Goal: Check status: Check status

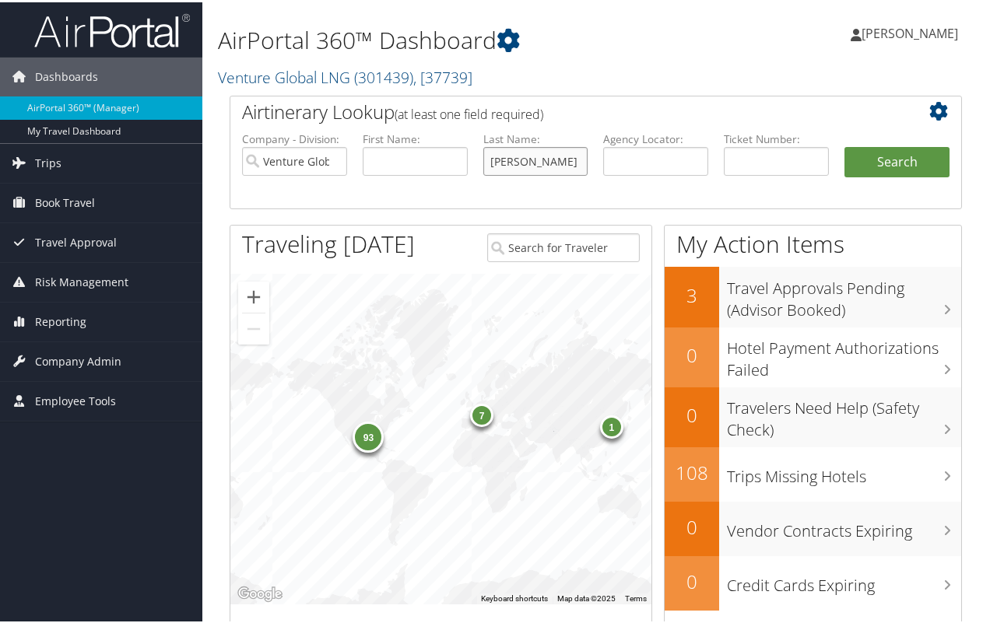
type input "earl"
click at [891, 159] on button "Search" at bounding box center [897, 160] width 105 height 31
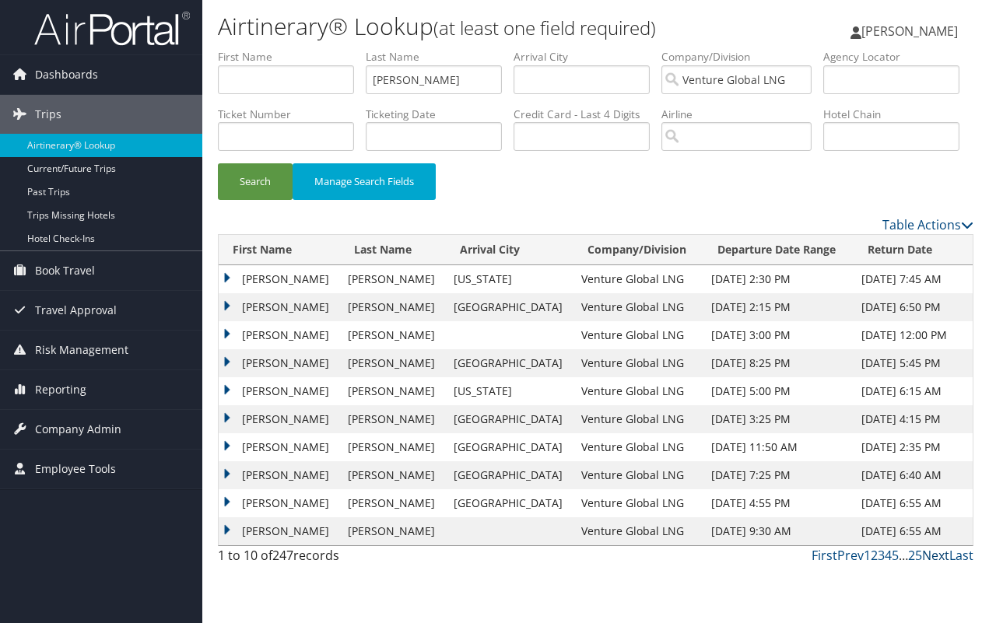
click at [938, 557] on link "Next" at bounding box center [935, 555] width 27 height 17
drag, startPoint x: 410, startPoint y: 83, endPoint x: 342, endPoint y: 76, distance: 68.9
type input "smith"
click at [255, 181] on button "Search" at bounding box center [255, 181] width 75 height 37
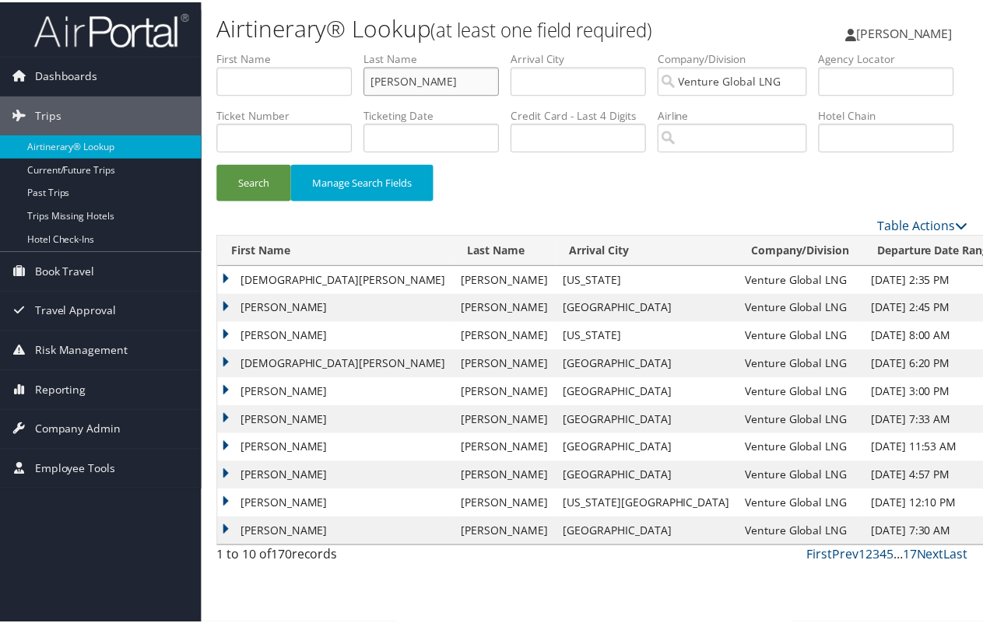
scroll to position [1, 0]
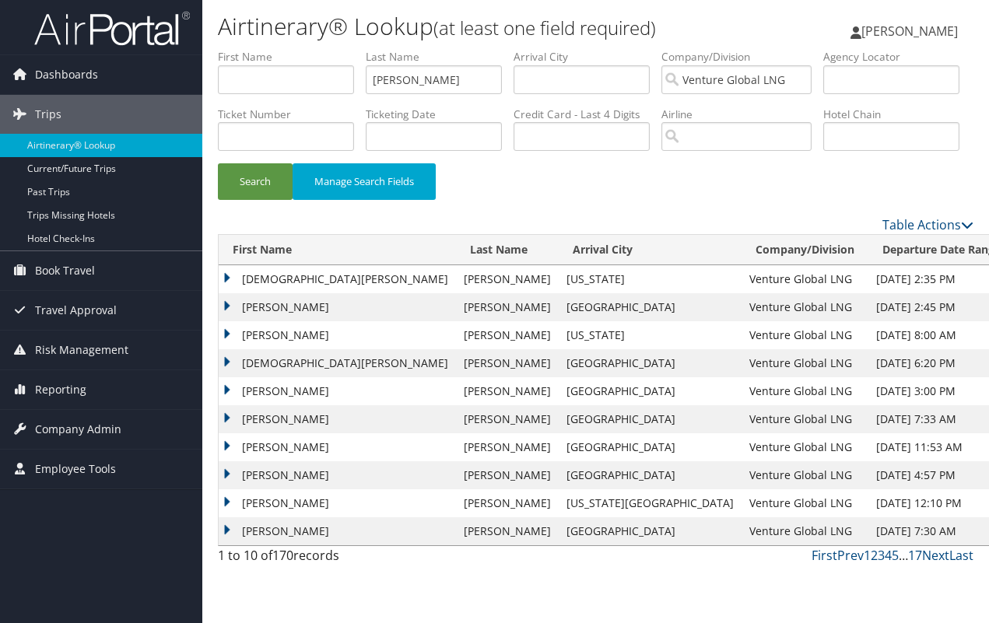
click at [227, 360] on td "KRISTEN RICE" at bounding box center [337, 363] width 237 height 28
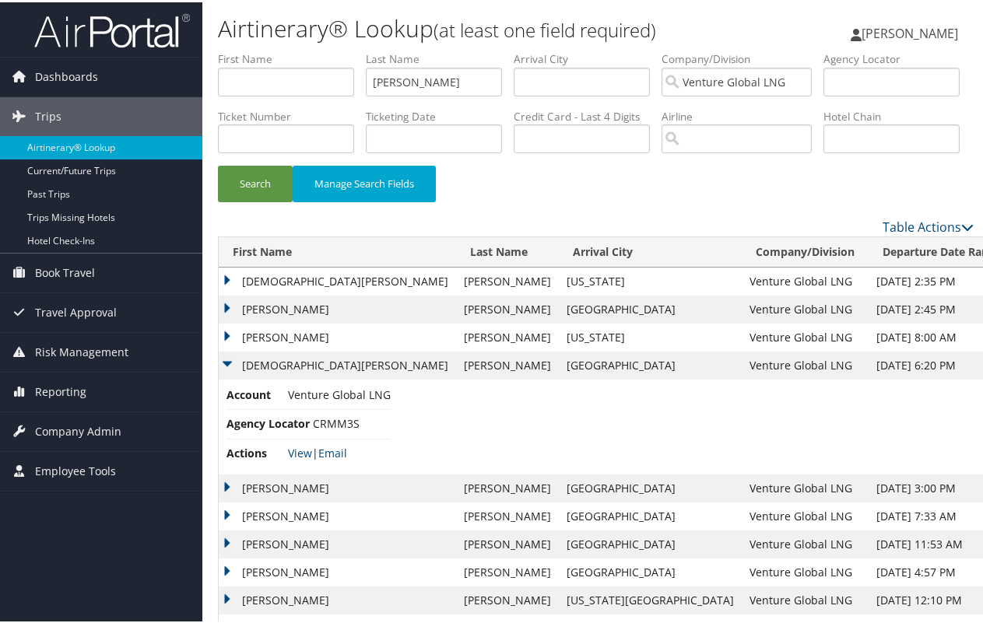
scroll to position [0, 1]
click at [305, 451] on link "View" at bounding box center [299, 451] width 24 height 15
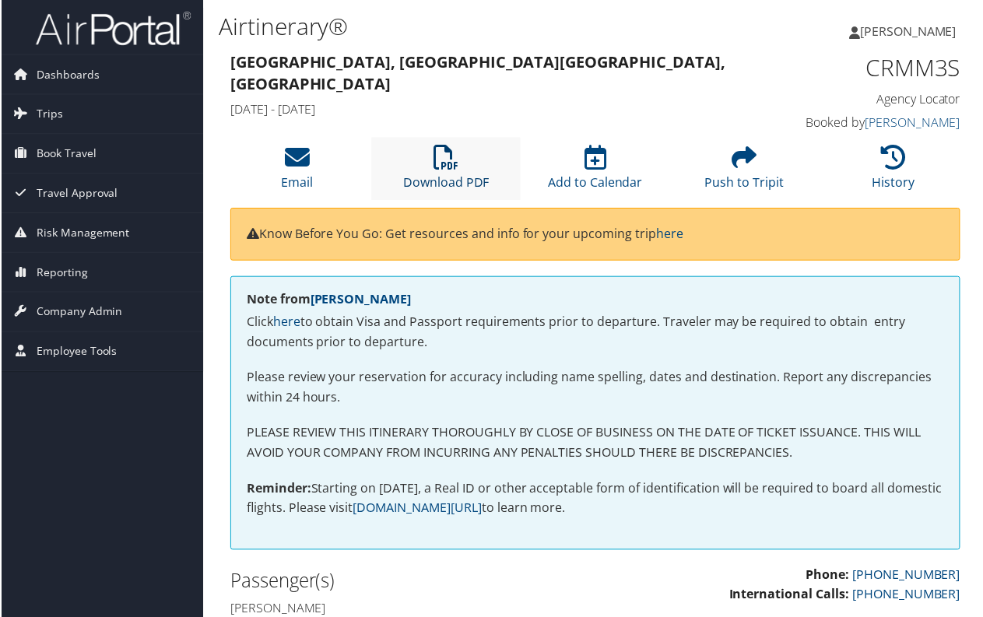
click at [444, 159] on icon at bounding box center [446, 158] width 25 height 25
click at [891, 163] on icon at bounding box center [895, 158] width 25 height 25
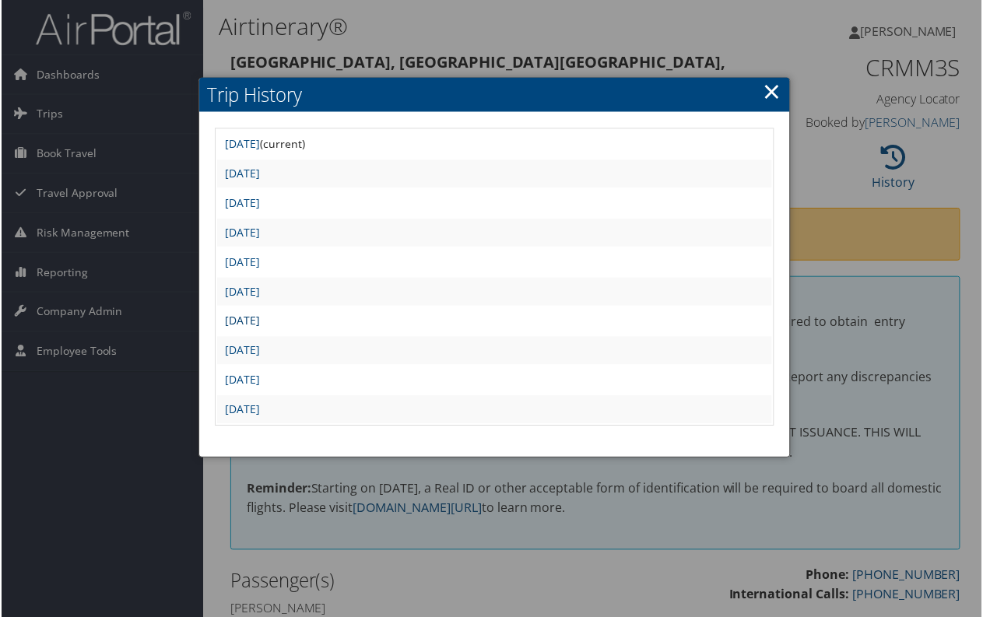
click at [259, 321] on link "Mon Jul 7 14:40:49 MDT 2025" at bounding box center [241, 321] width 35 height 15
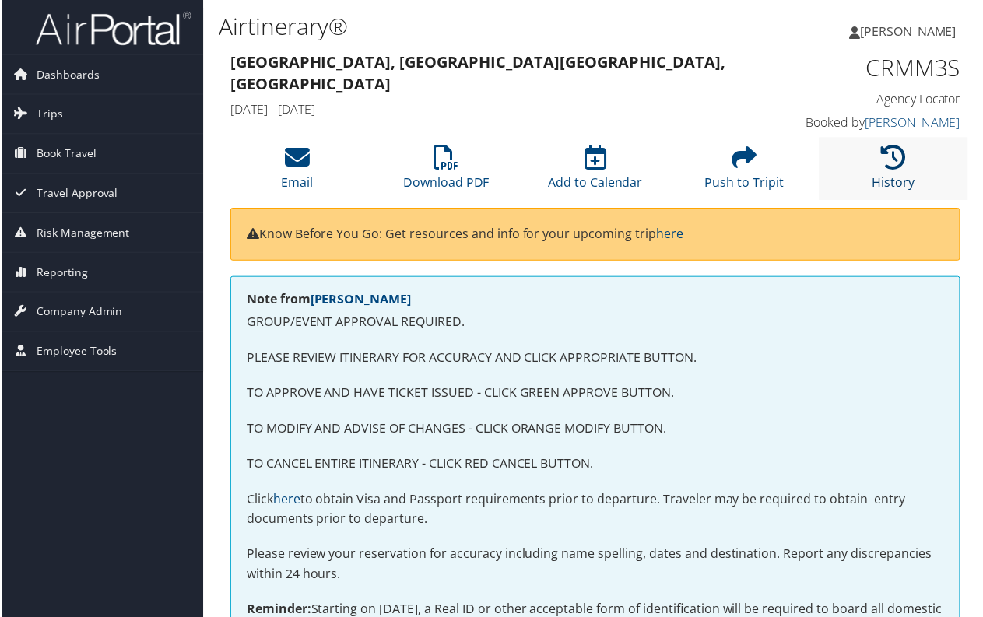
click at [886, 155] on icon at bounding box center [895, 158] width 25 height 25
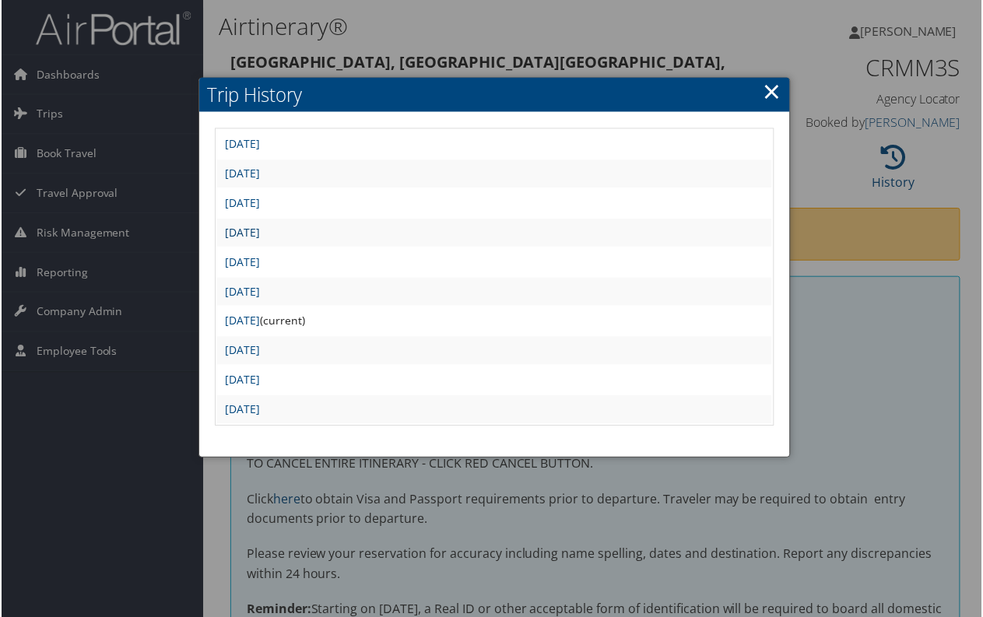
click at [259, 229] on link "Tue Jul 8 07:56:53 MDT 2025" at bounding box center [241, 233] width 35 height 15
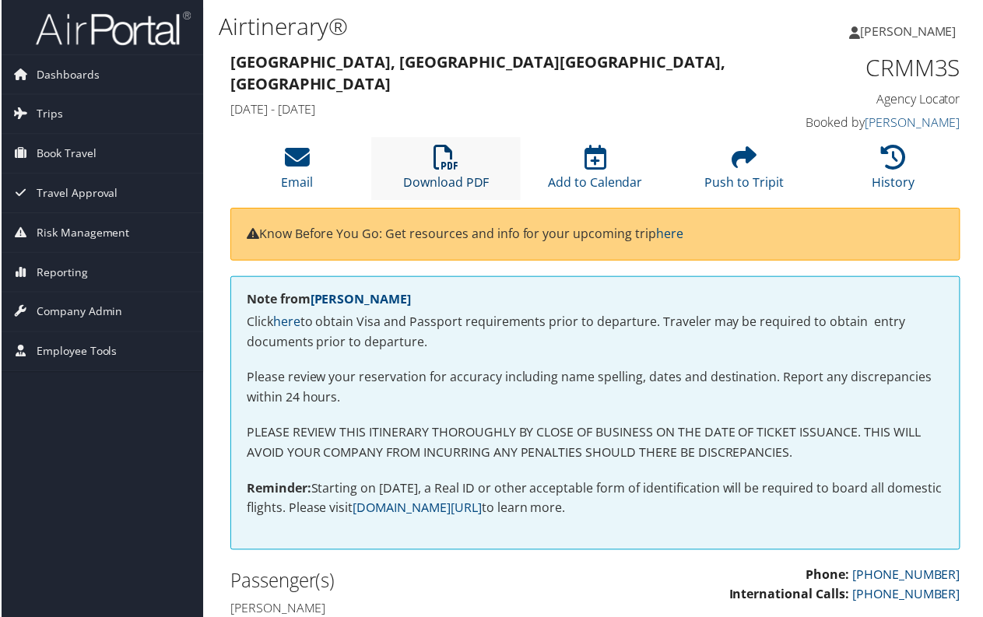
click at [446, 163] on icon at bounding box center [446, 158] width 25 height 25
click at [79, 270] on span "Reporting" at bounding box center [60, 273] width 51 height 39
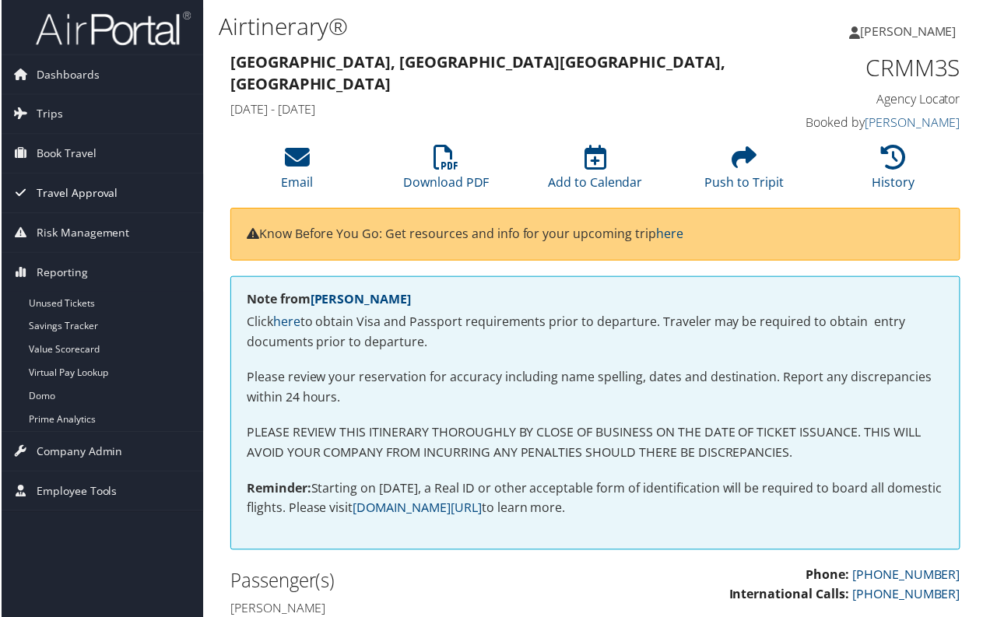
click at [66, 192] on span "Travel Approval" at bounding box center [76, 193] width 82 height 39
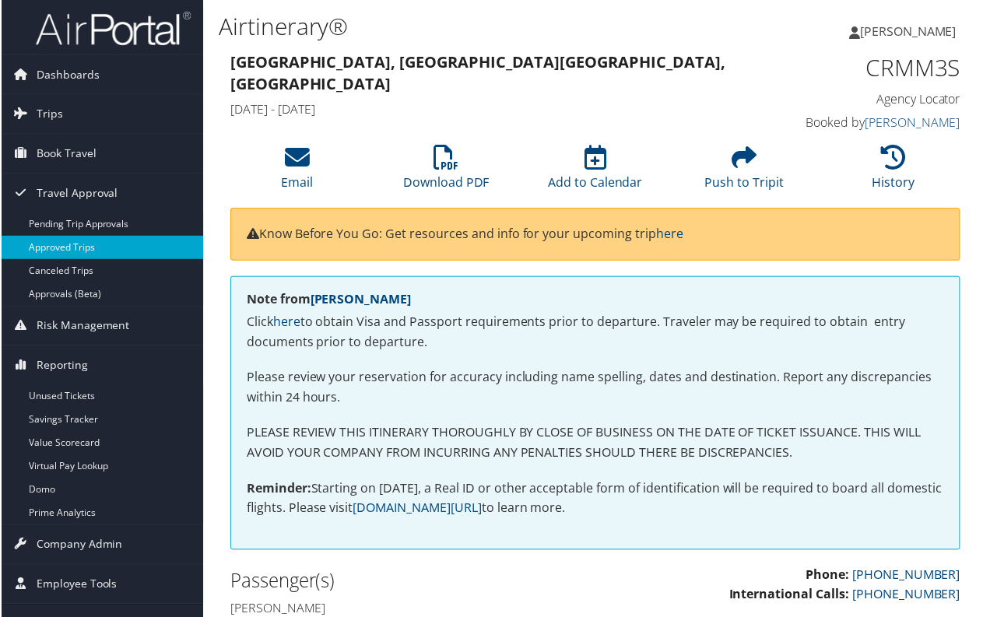
click at [69, 248] on link "Approved Trips" at bounding box center [101, 248] width 202 height 23
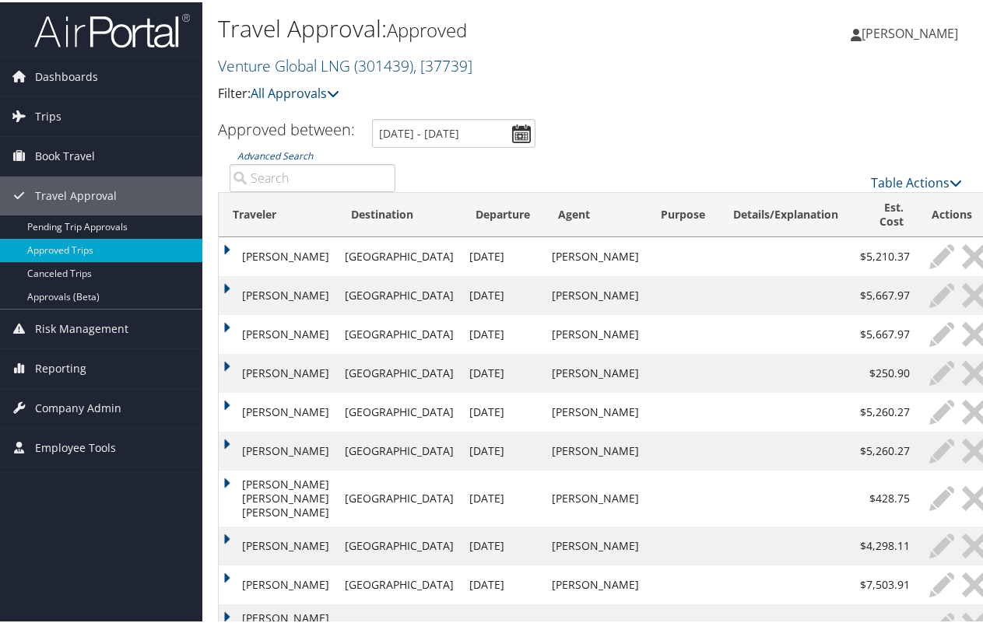
click at [296, 177] on input "Advanced Search" at bounding box center [313, 176] width 166 height 28
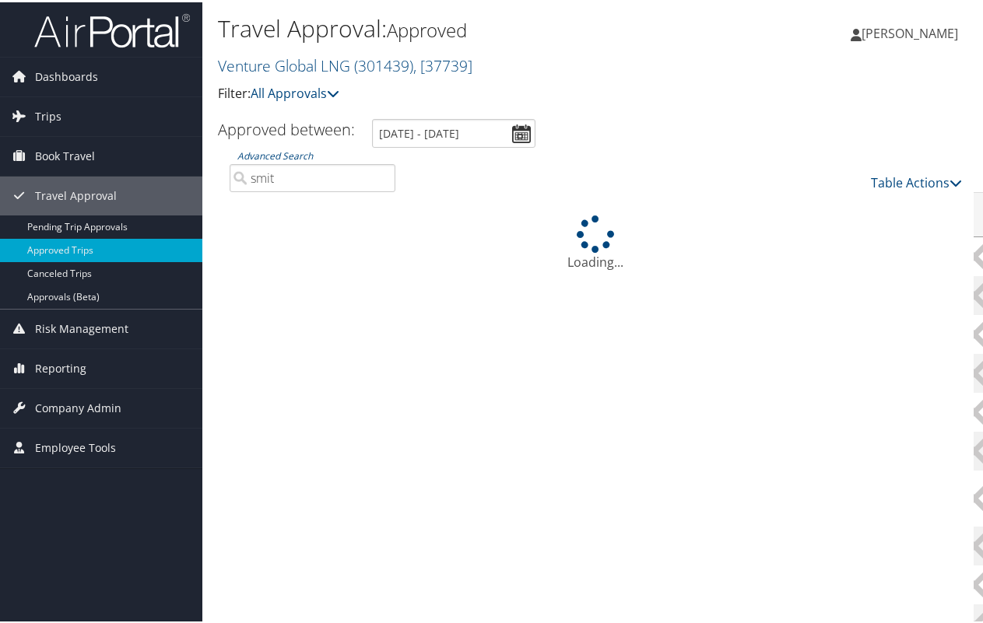
type input "[PERSON_NAME]"
